Goal: Task Accomplishment & Management: Use online tool/utility

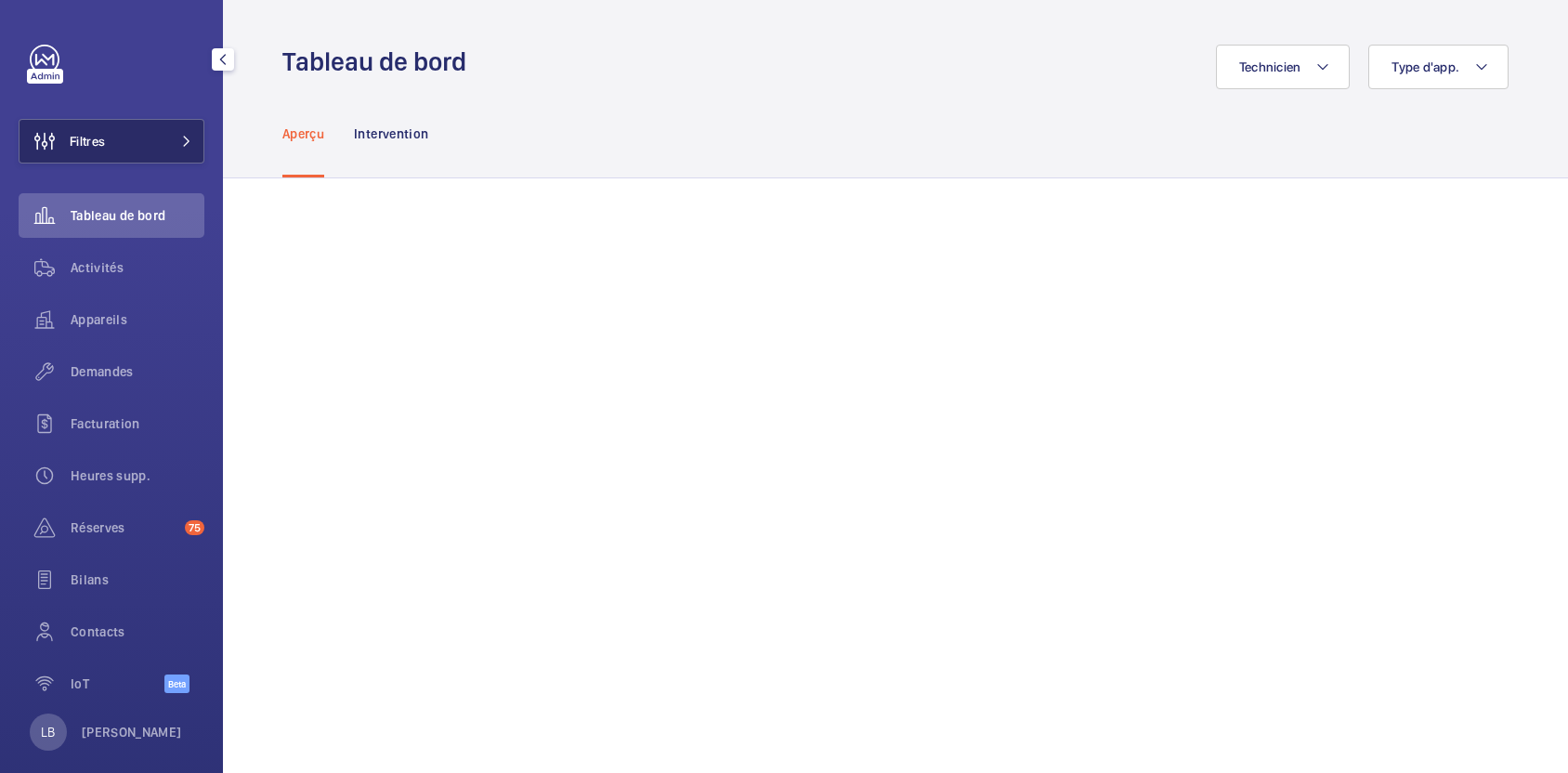
click at [163, 138] on button "Filtres" at bounding box center [111, 141] width 186 height 44
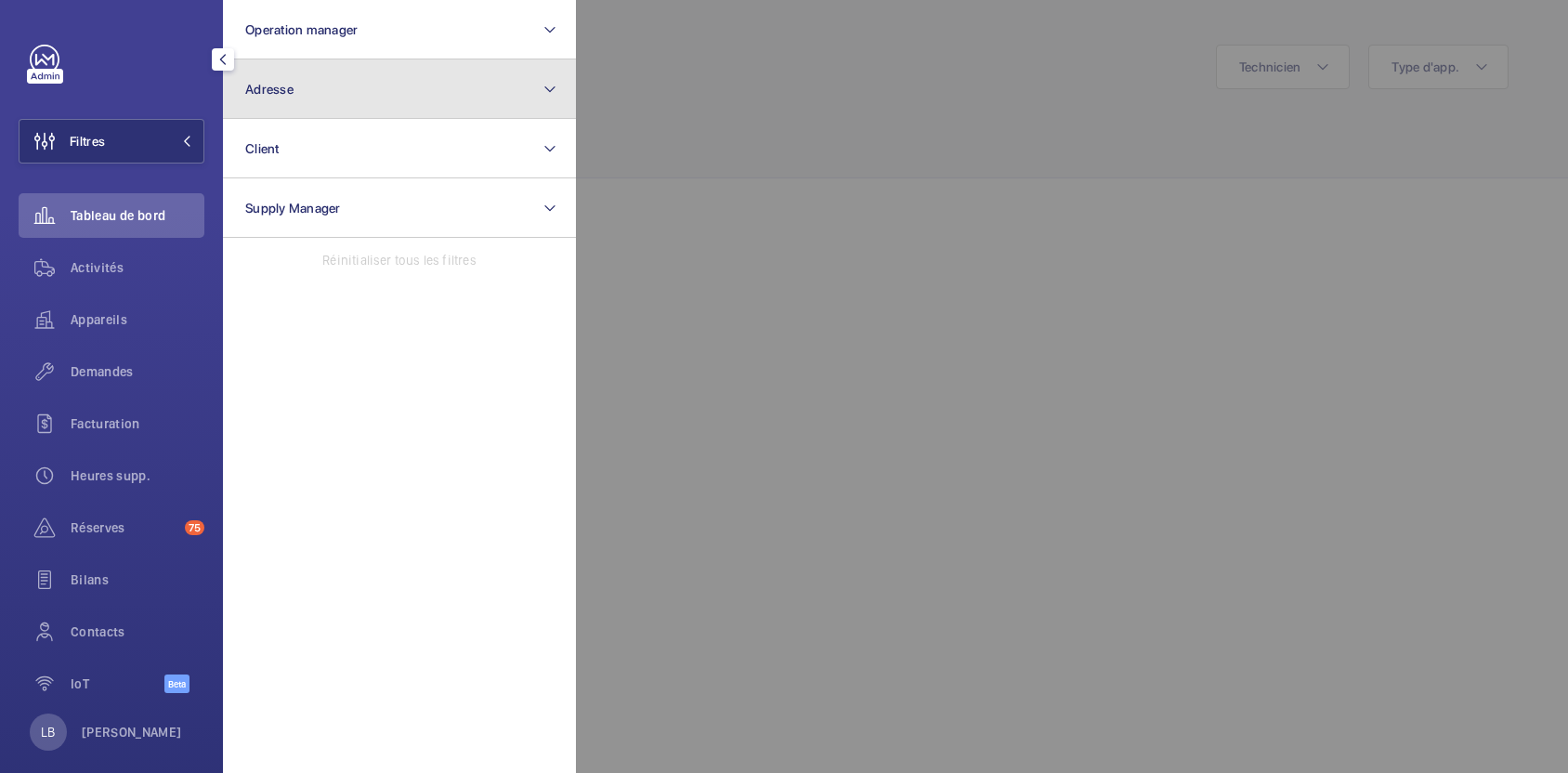
click at [332, 86] on button "Adresse" at bounding box center [399, 89] width 353 height 59
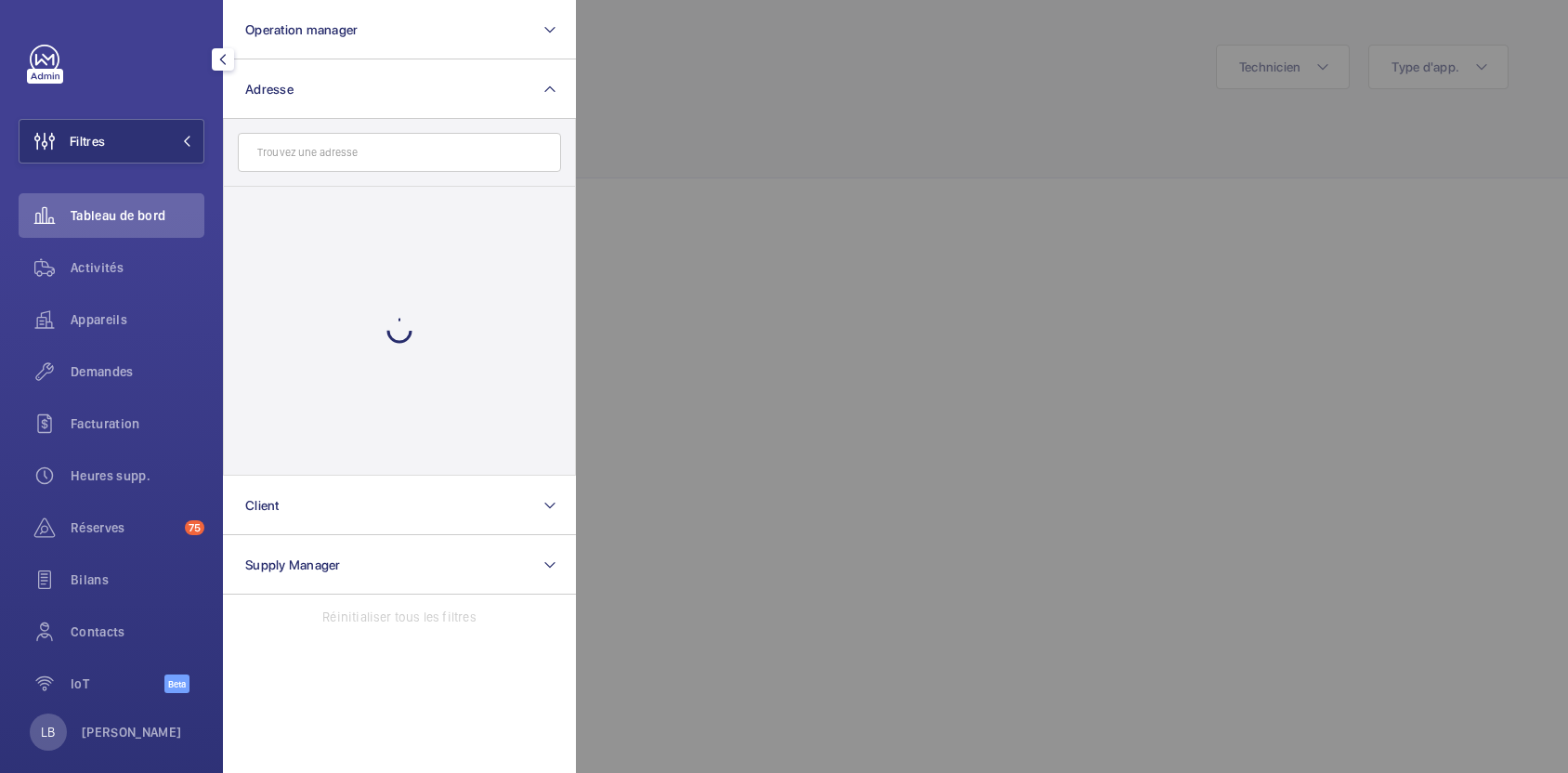
click at [328, 163] on input "text" at bounding box center [399, 152] width 324 height 39
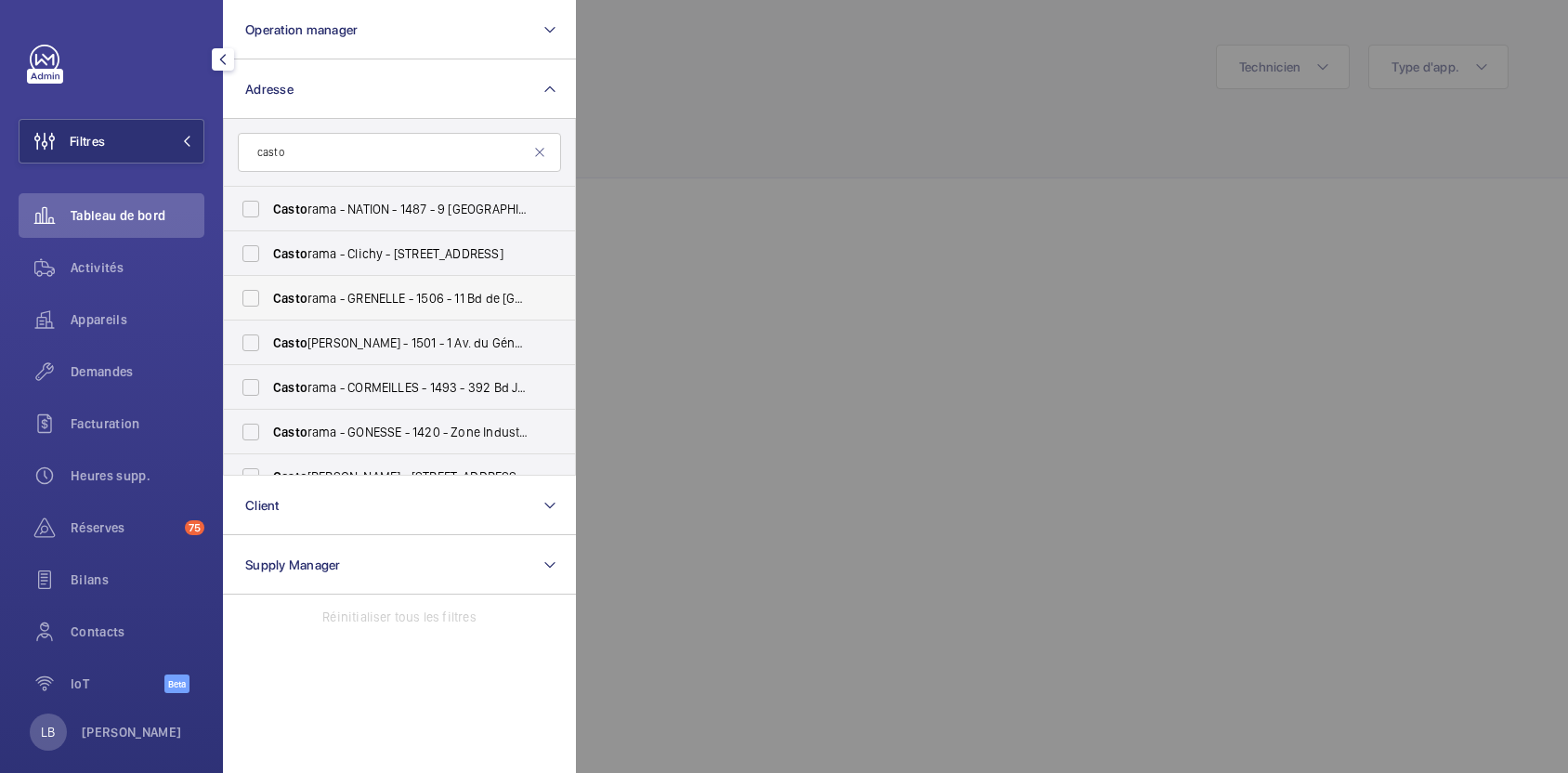
type input "casto"
drag, startPoint x: 450, startPoint y: 281, endPoint x: 393, endPoint y: 126, distance: 165.1
click at [393, 126] on form "casto" at bounding box center [399, 153] width 351 height 68
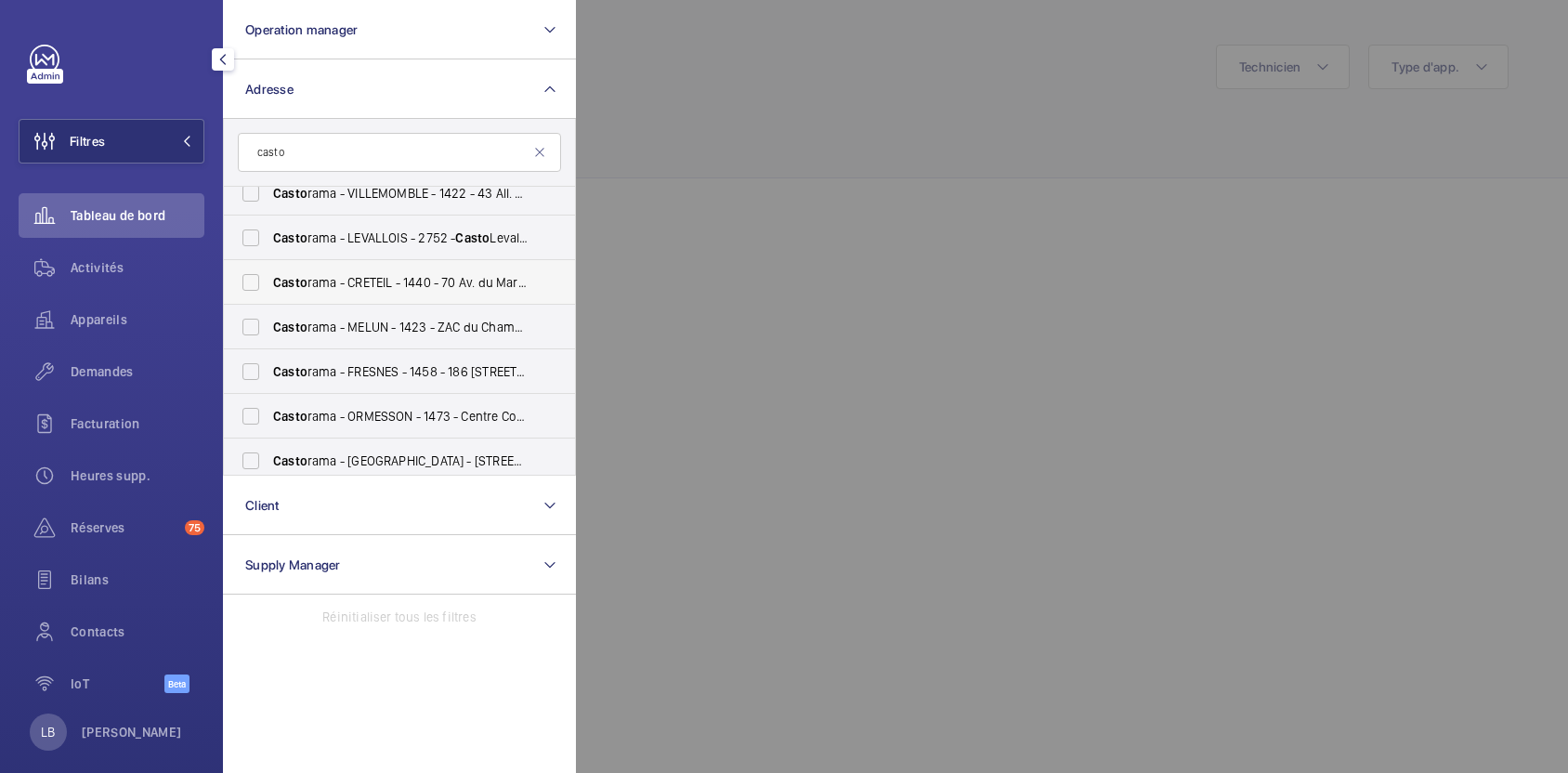
click at [252, 277] on label "Casto rama - CRETEIL - 1440 - 70 Av. du Maréchal Foch, CRÉTEIL 94000" at bounding box center [385, 282] width 324 height 44
click at [252, 277] on input "Casto rama - CRETEIL - 1440 - 70 Av. du Maréchal Foch, CRÉTEIL 94000" at bounding box center [250, 282] width 37 height 37
checkbox input "true"
click at [728, 201] on div at bounding box center [1359, 386] width 1568 height 773
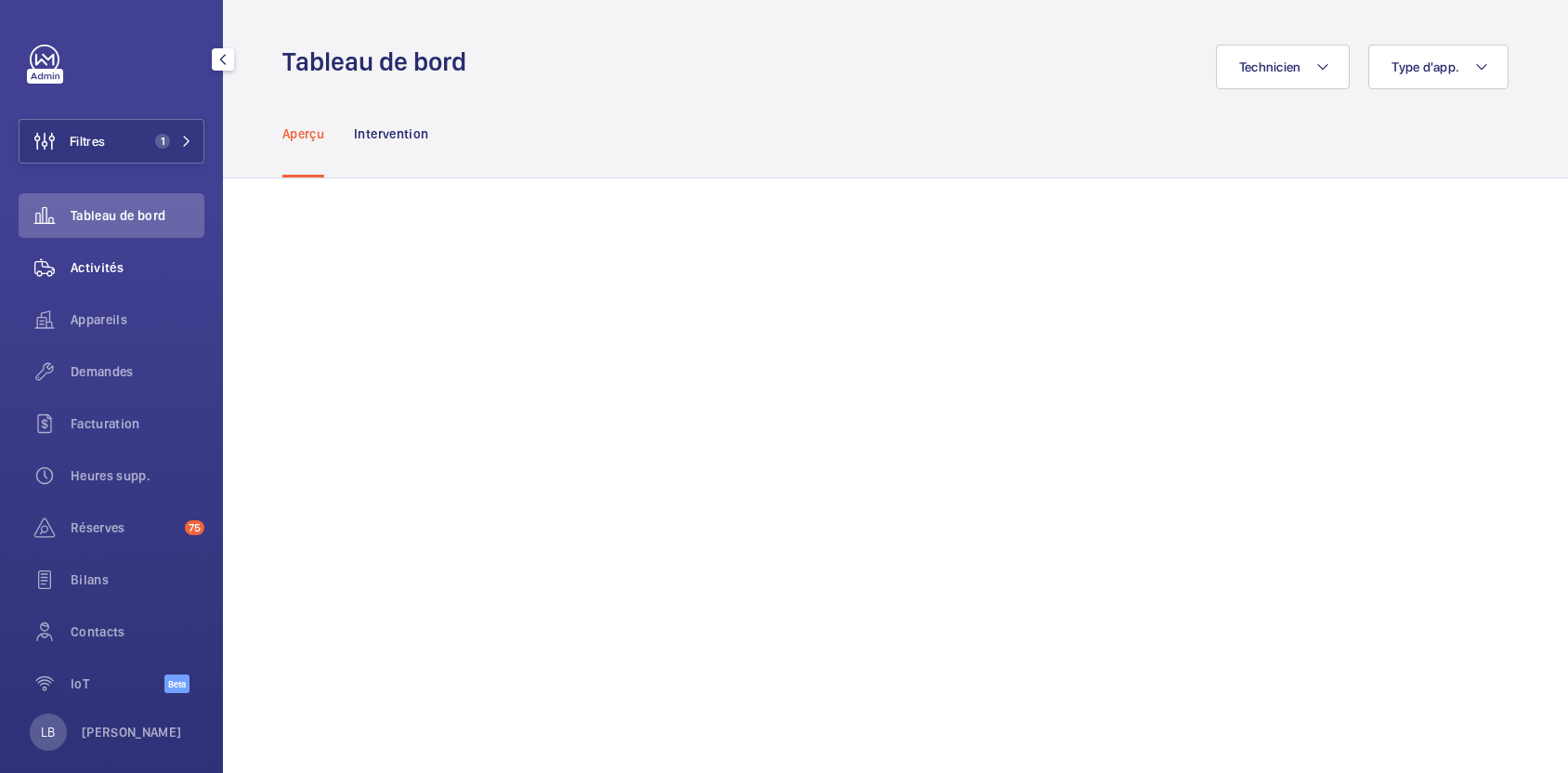
click at [108, 267] on span "Activités" at bounding box center [138, 268] width 134 height 19
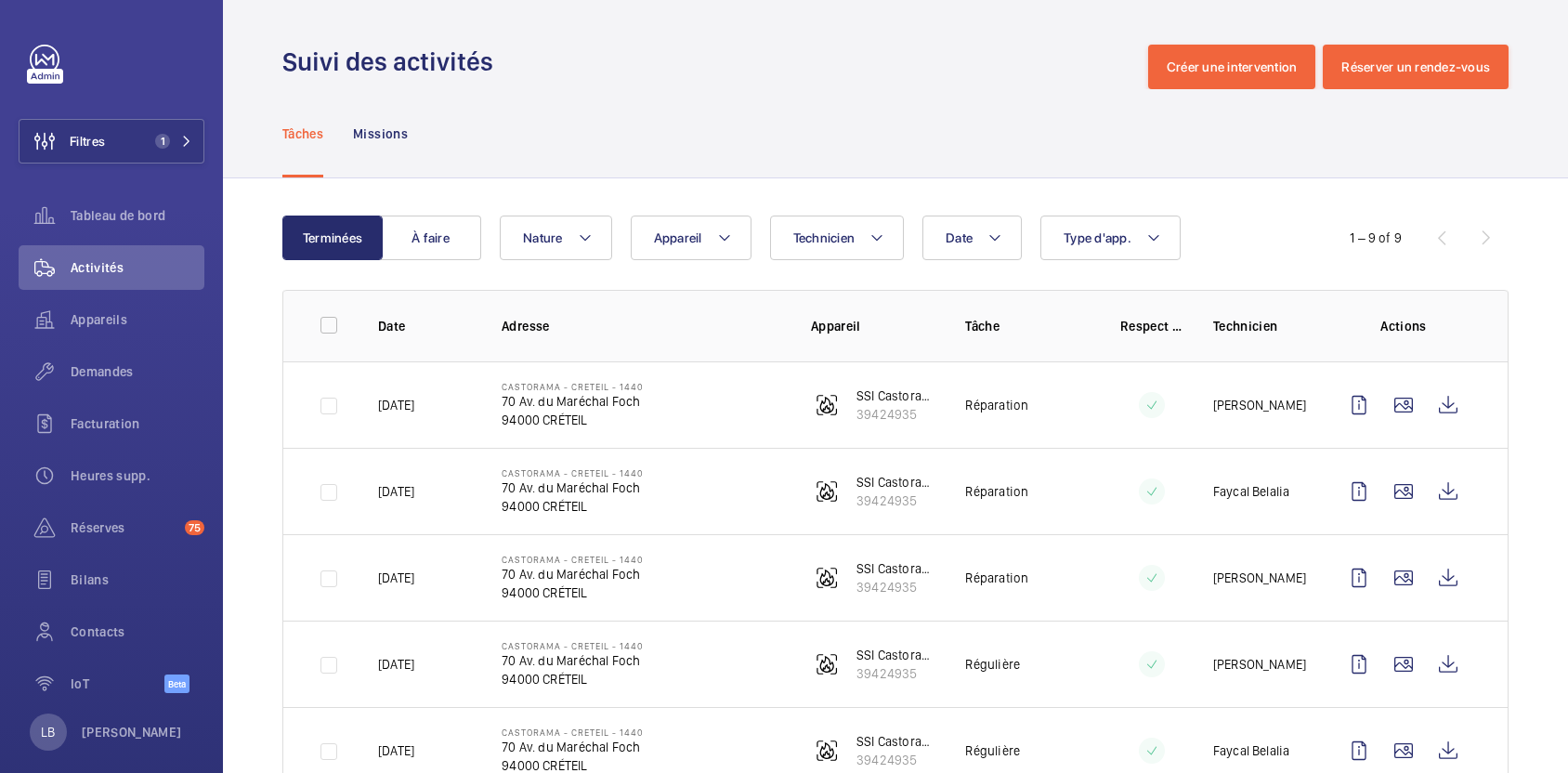
scroll to position [78, 0]
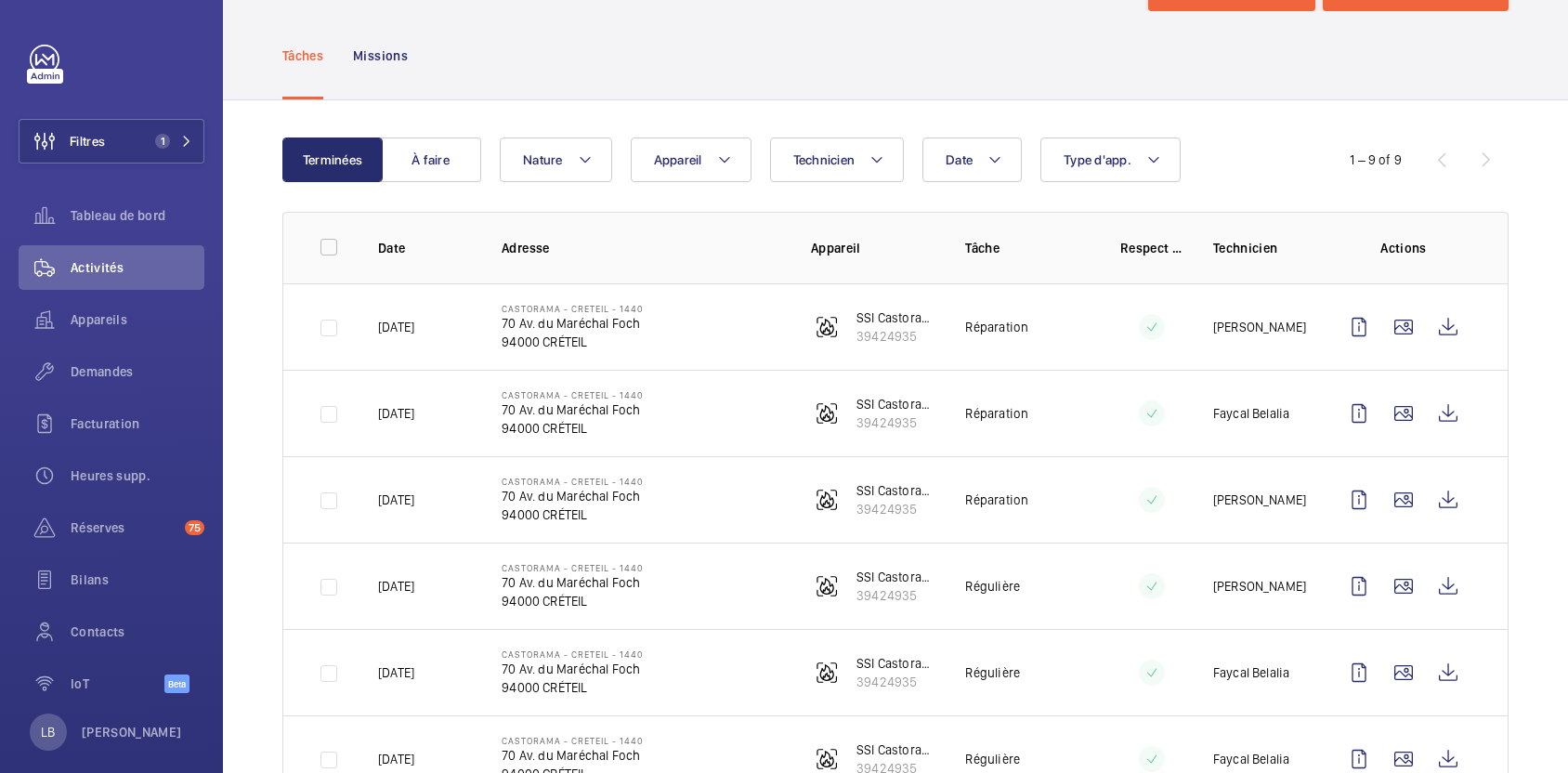
drag, startPoint x: 594, startPoint y: 414, endPoint x: 461, endPoint y: 226, distance: 230.3
click at [461, 226] on th "Date" at bounding box center [409, 247] width 124 height 72
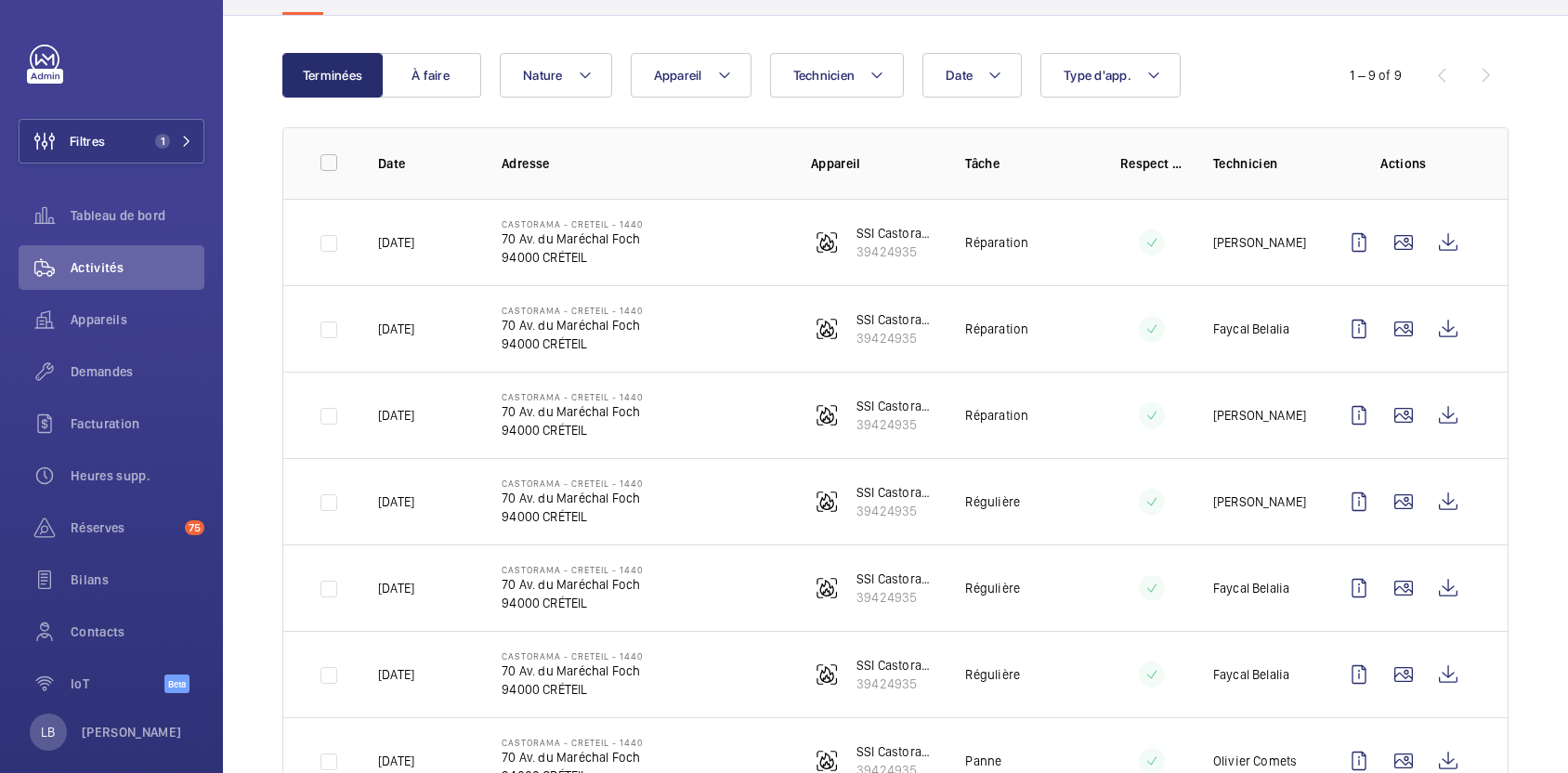
scroll to position [164, 0]
drag, startPoint x: 596, startPoint y: 531, endPoint x: 721, endPoint y: 511, distance: 126.6
click at [721, 511] on td "Castorama - CRETEIL - 1440 70 Av. du Maréchal Foch 94000 CRÉTEIL" at bounding box center [626, 499] width 309 height 87
click at [1066, 484] on td "Régulière" at bounding box center [1011, 499] width 154 height 87
click at [1354, 509] on wm-front-icon-button at bounding box center [1359, 499] width 44 height 44
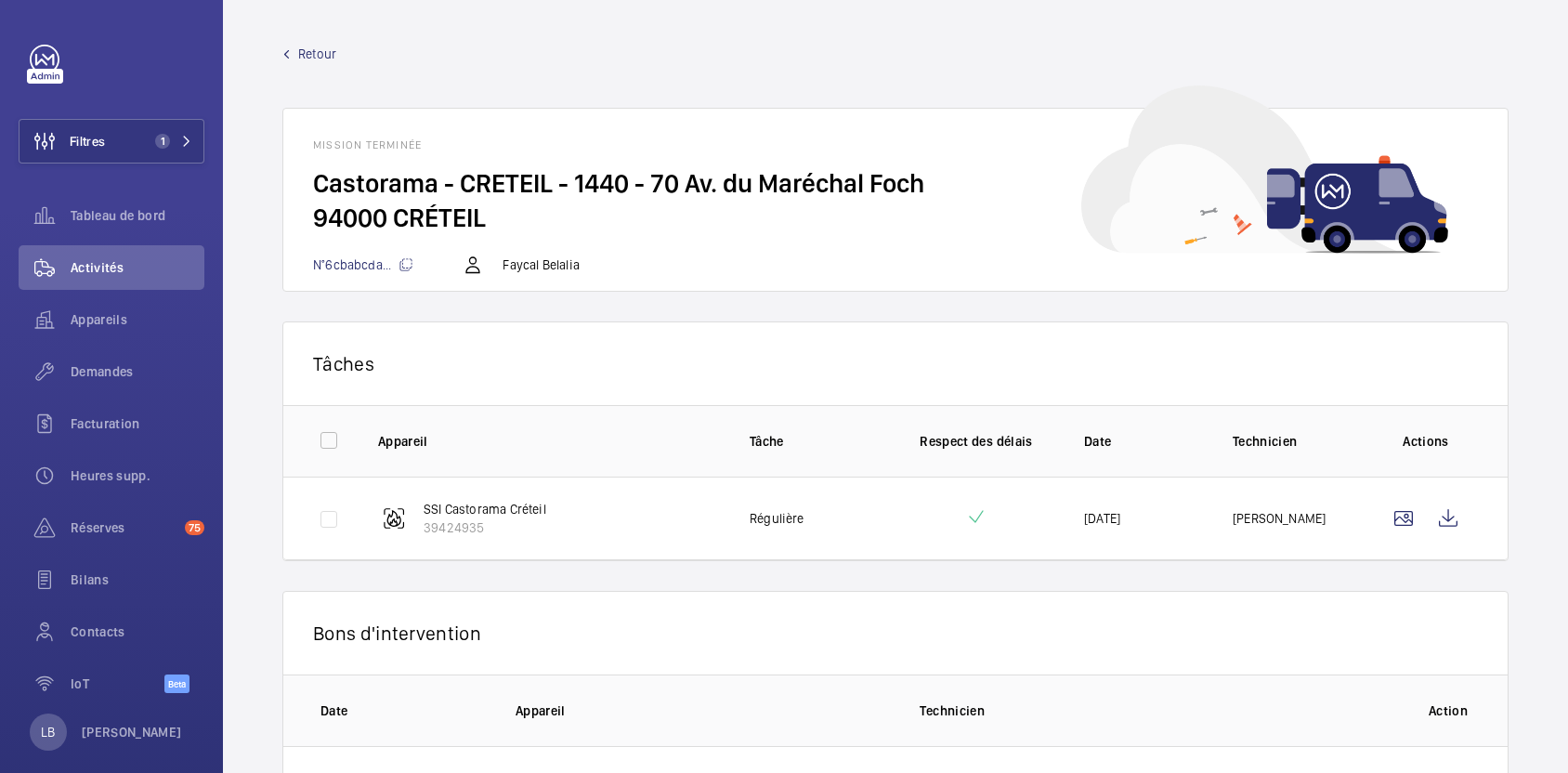
drag, startPoint x: 925, startPoint y: 306, endPoint x: 765, endPoint y: 296, distance: 160.3
click at [765, 296] on wm-front-mission-details "Retour Mission terminée Castorama - CRETEIL - 1440 - 70 Av. du Maréchal Foch 94…" at bounding box center [895, 437] width 1345 height 875
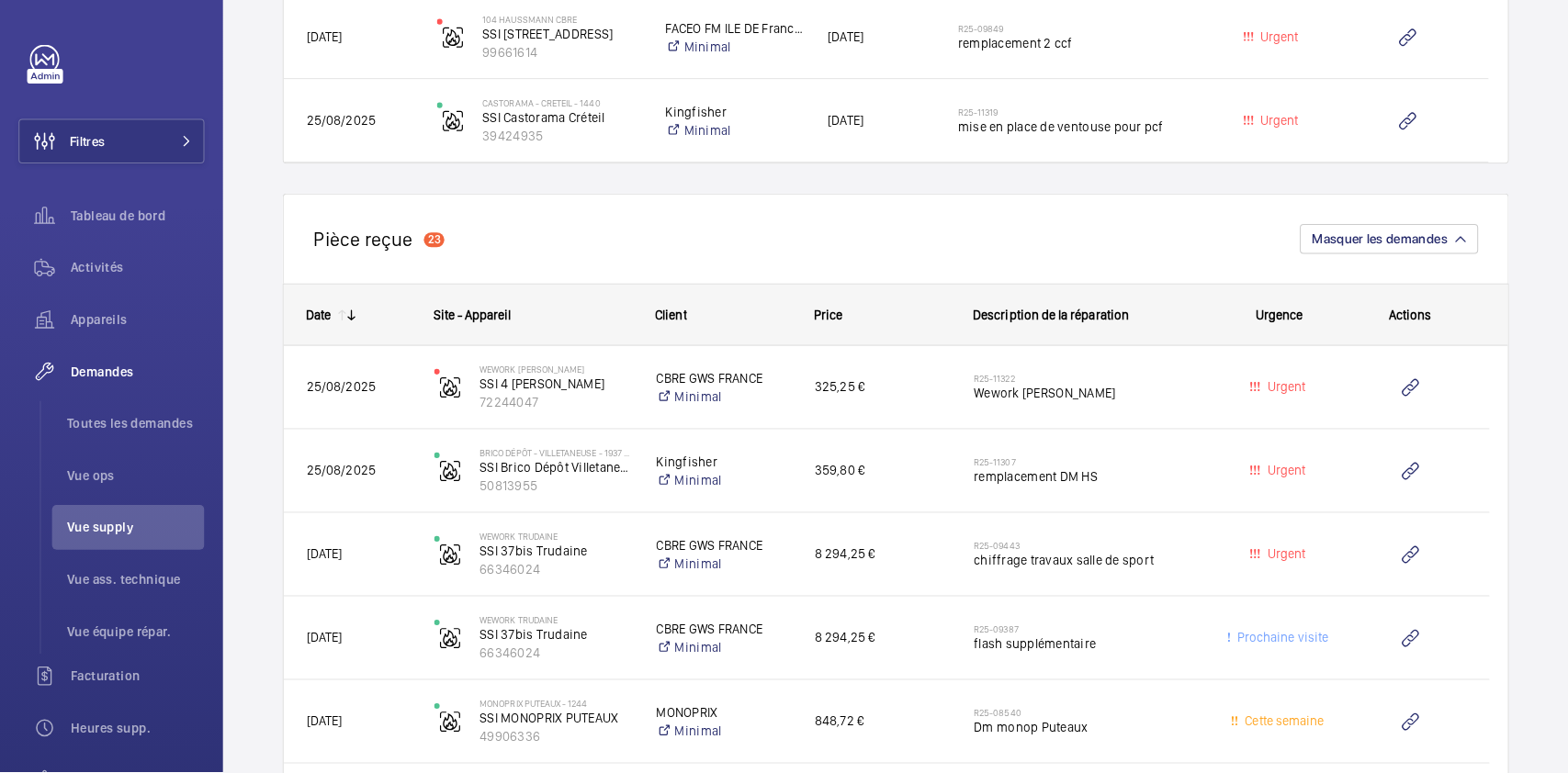
scroll to position [1501, 0]
